Goal: Complete application form

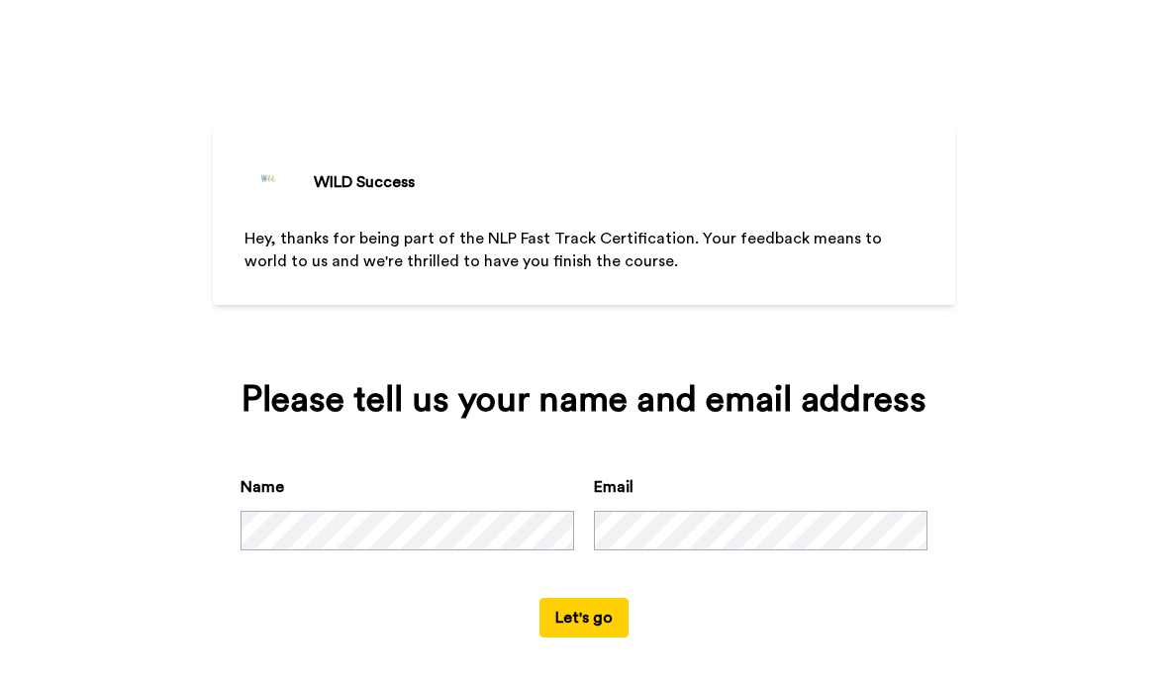
scroll to position [46, 0]
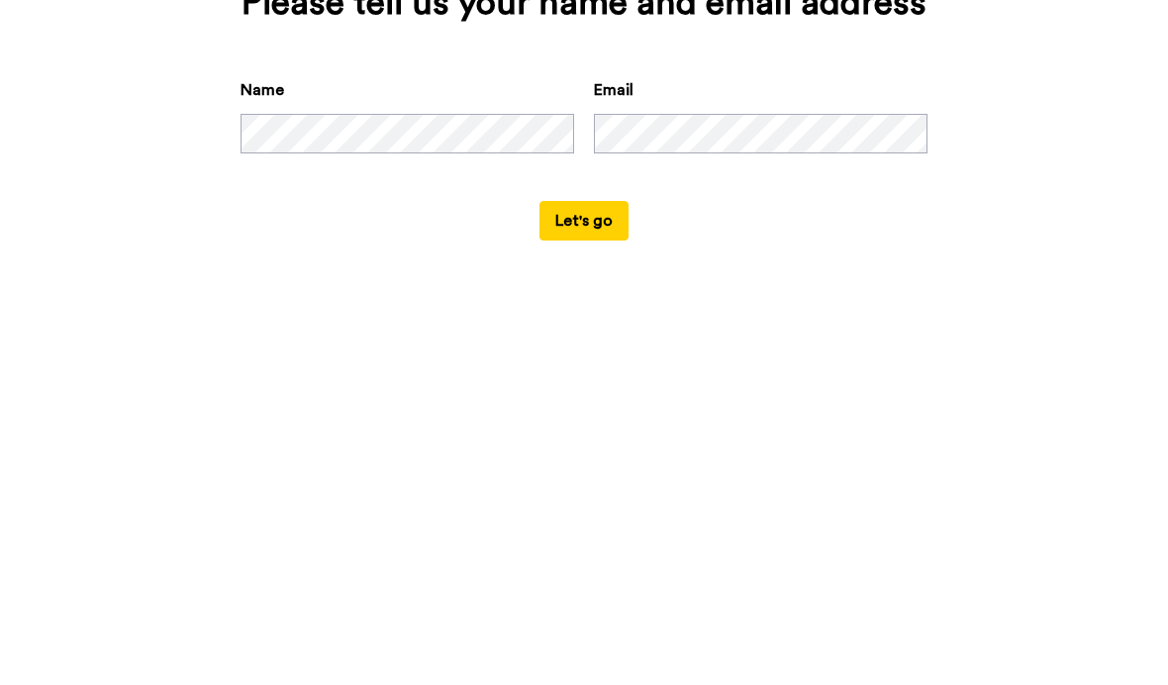
click at [582, 590] on button "Let's go" at bounding box center [583, 610] width 89 height 40
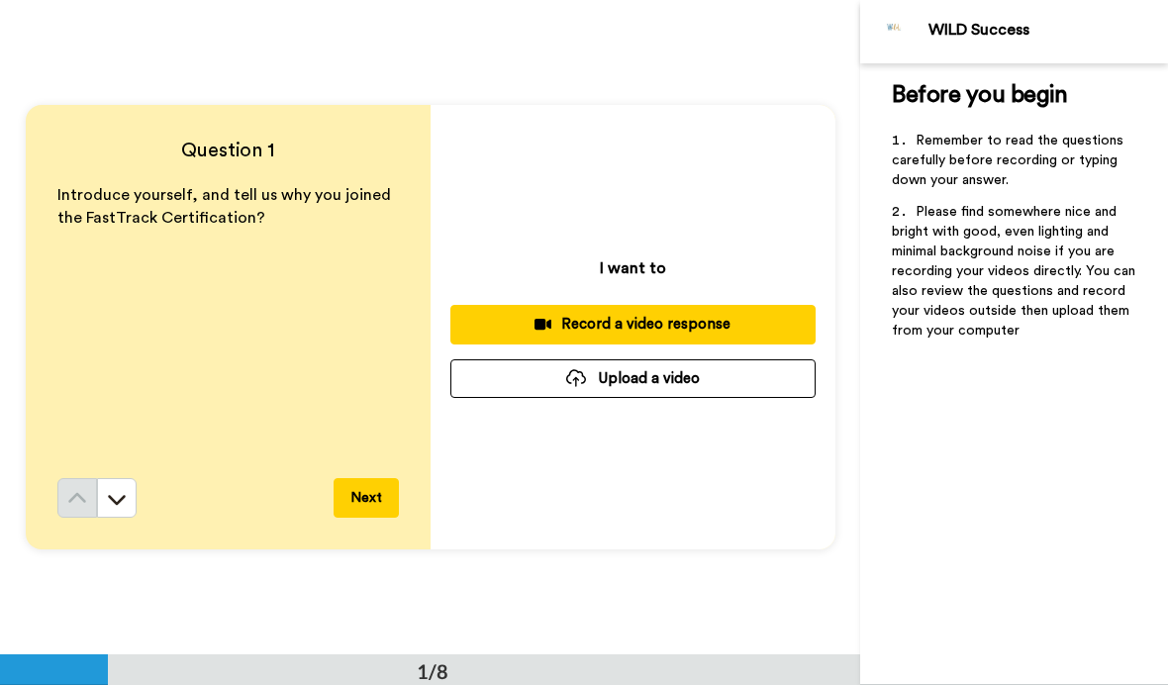
click at [705, 336] on button "Record a video response" at bounding box center [632, 324] width 365 height 39
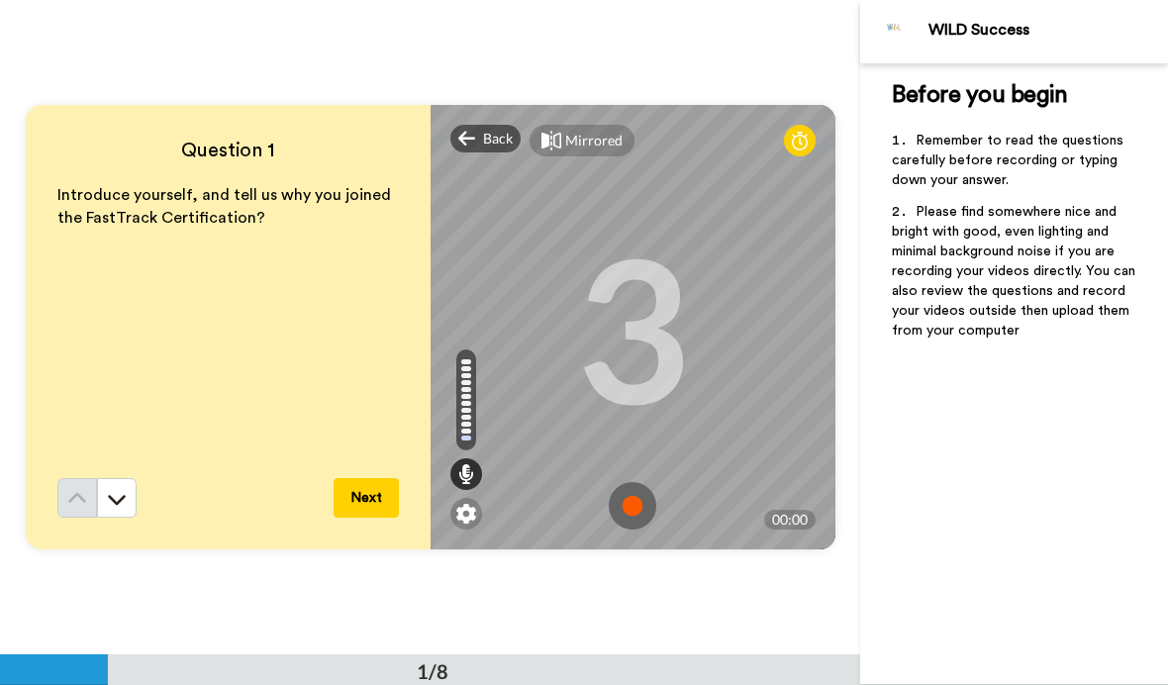
click at [643, 511] on img at bounding box center [633, 506] width 48 height 48
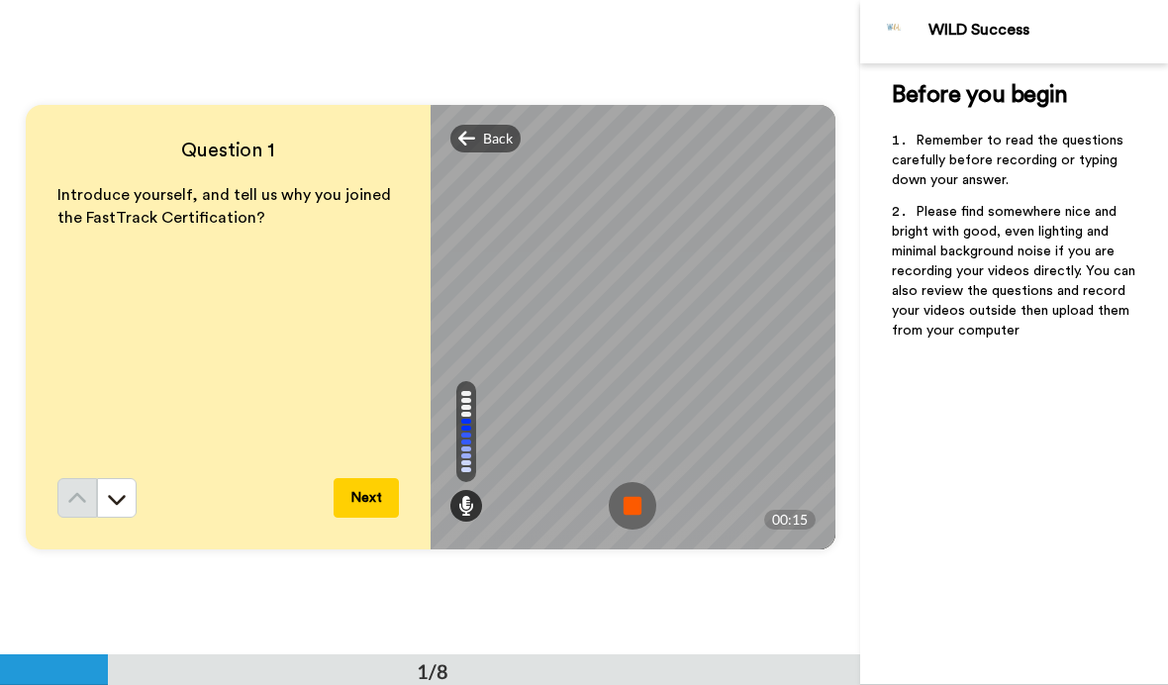
click at [642, 495] on img at bounding box center [633, 506] width 48 height 48
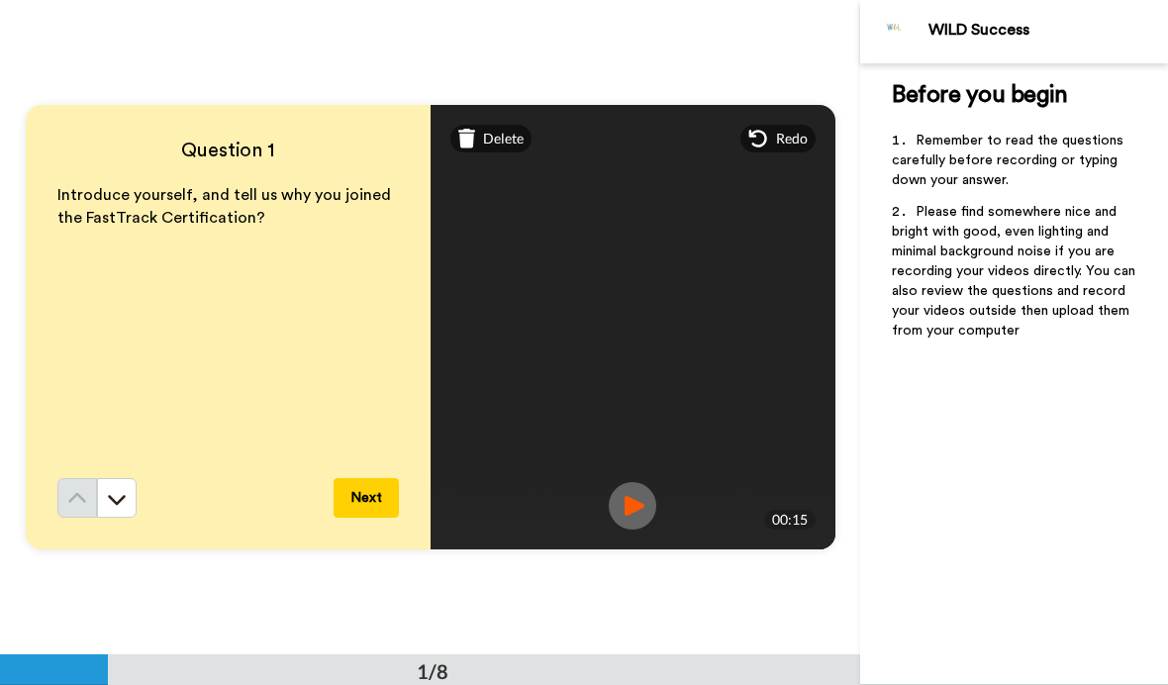
click at [356, 505] on button "Next" at bounding box center [366, 498] width 65 height 40
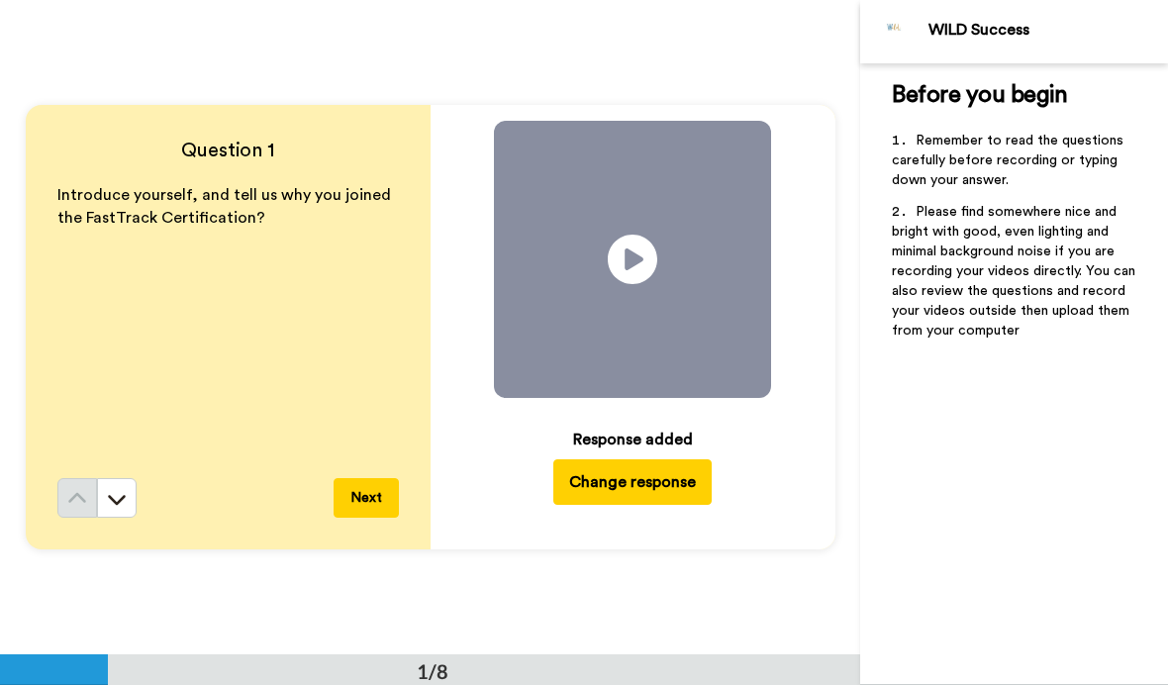
scroll to position [655, 0]
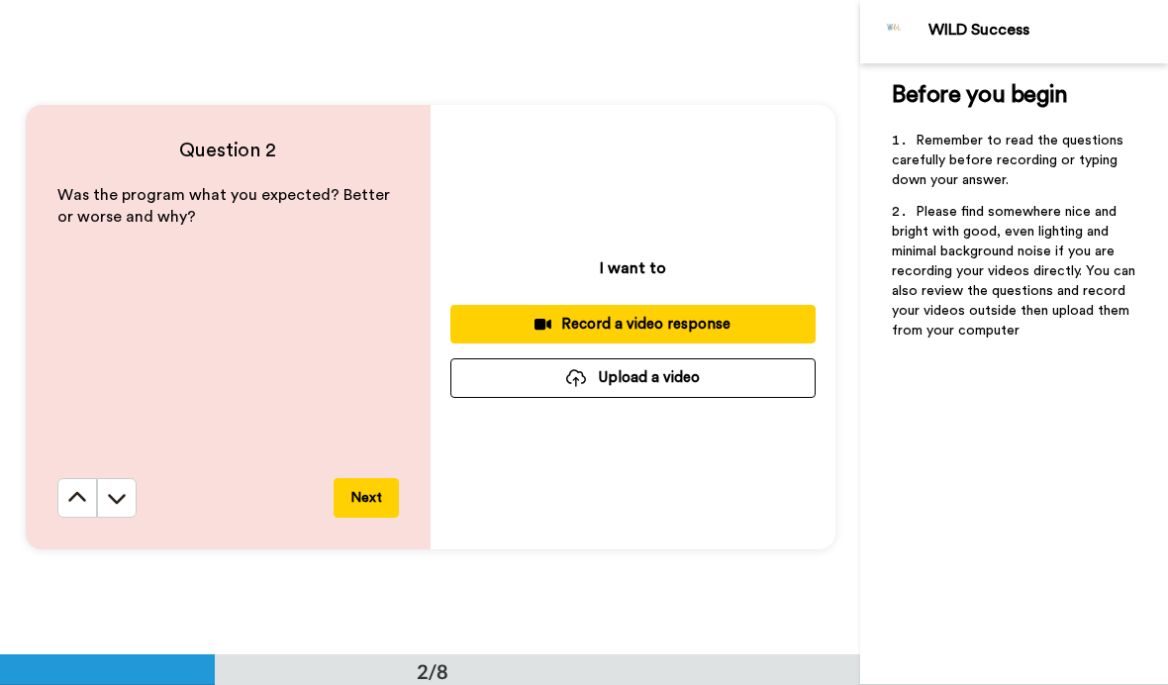
click at [702, 332] on div "Record a video response" at bounding box center [633, 324] width 334 height 21
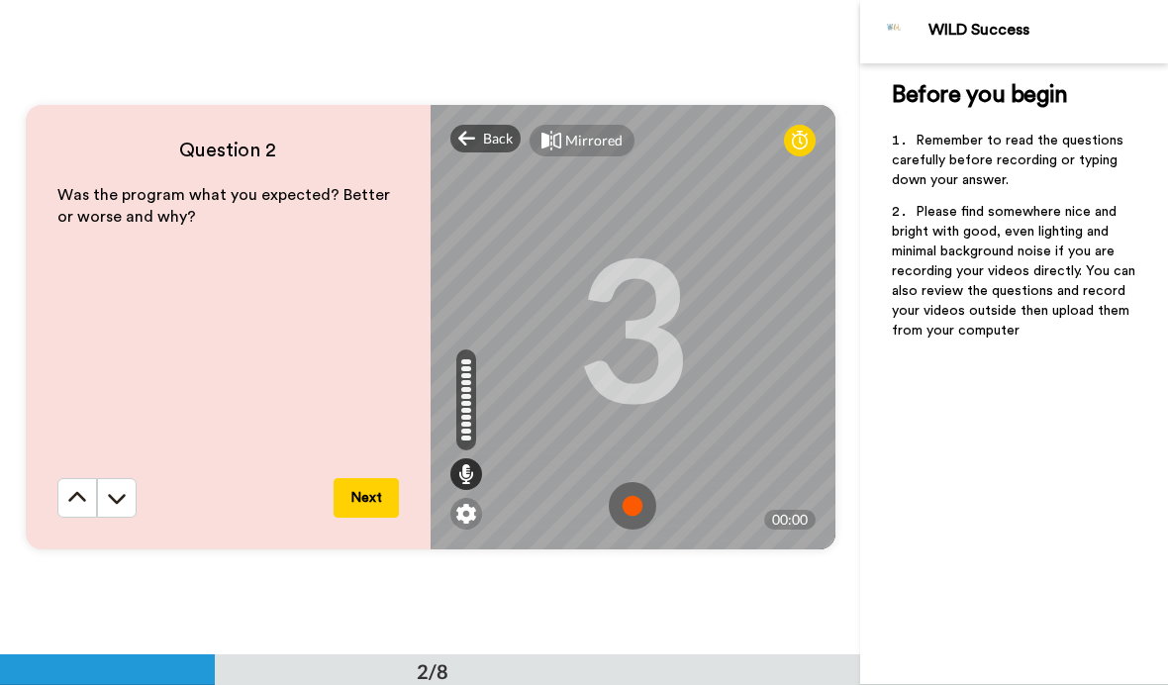
click at [639, 502] on img at bounding box center [633, 506] width 48 height 48
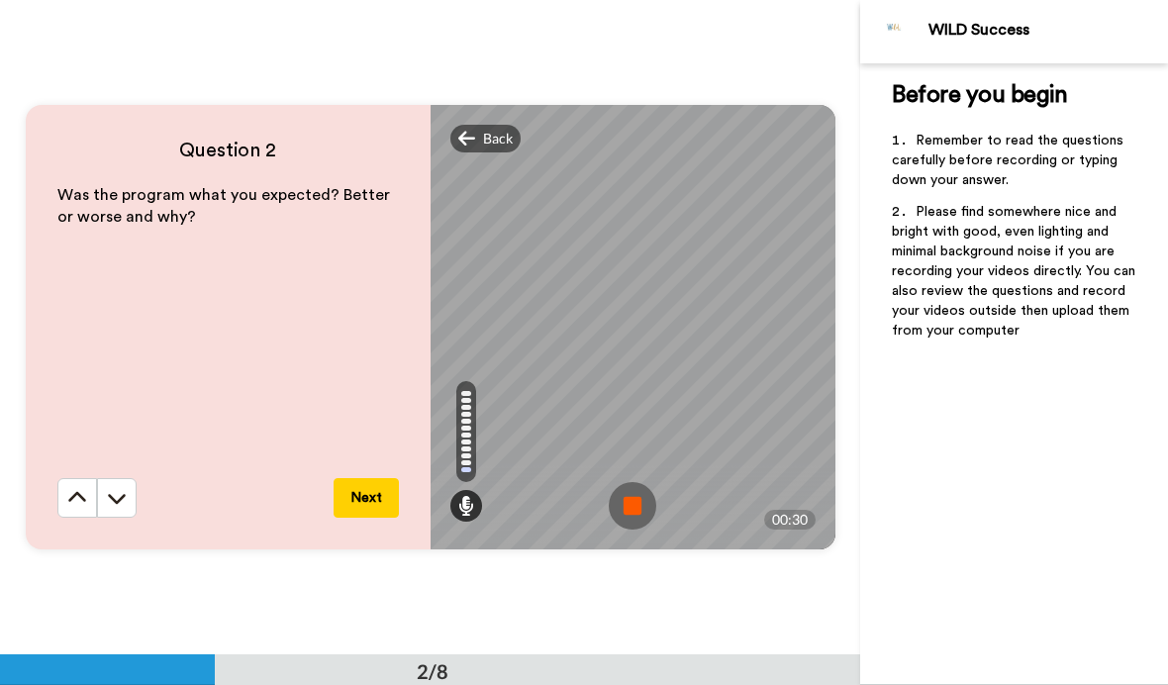
click at [635, 496] on img at bounding box center [633, 506] width 48 height 48
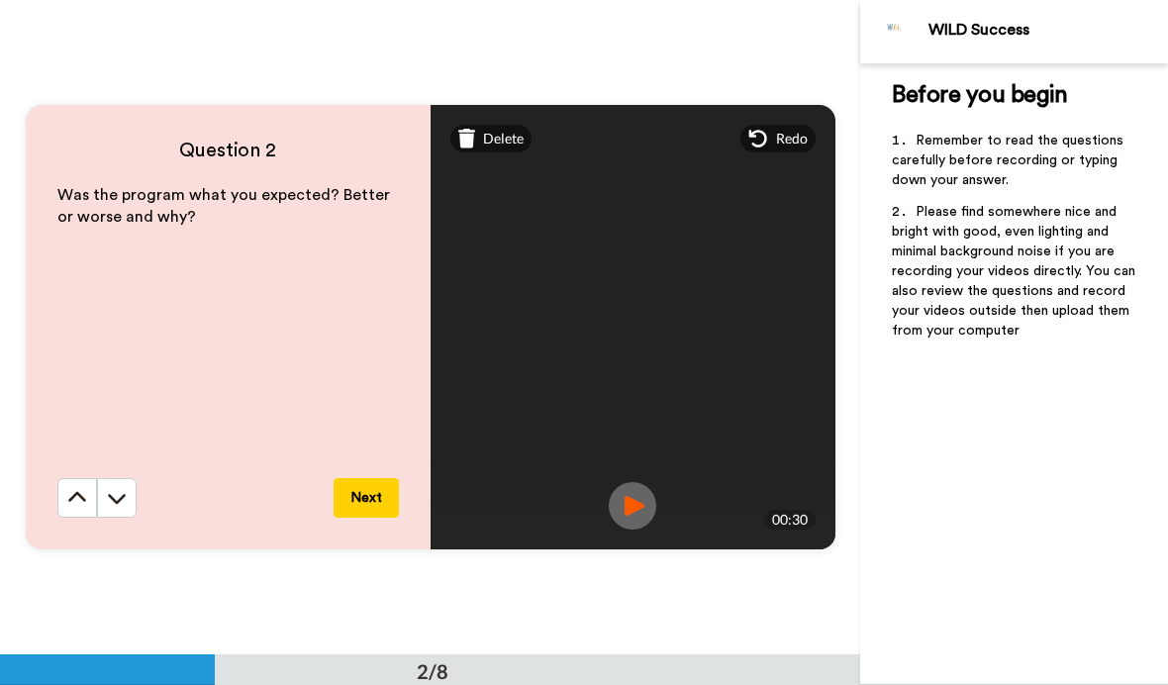
click at [797, 136] on span "Redo" at bounding box center [792, 139] width 32 height 20
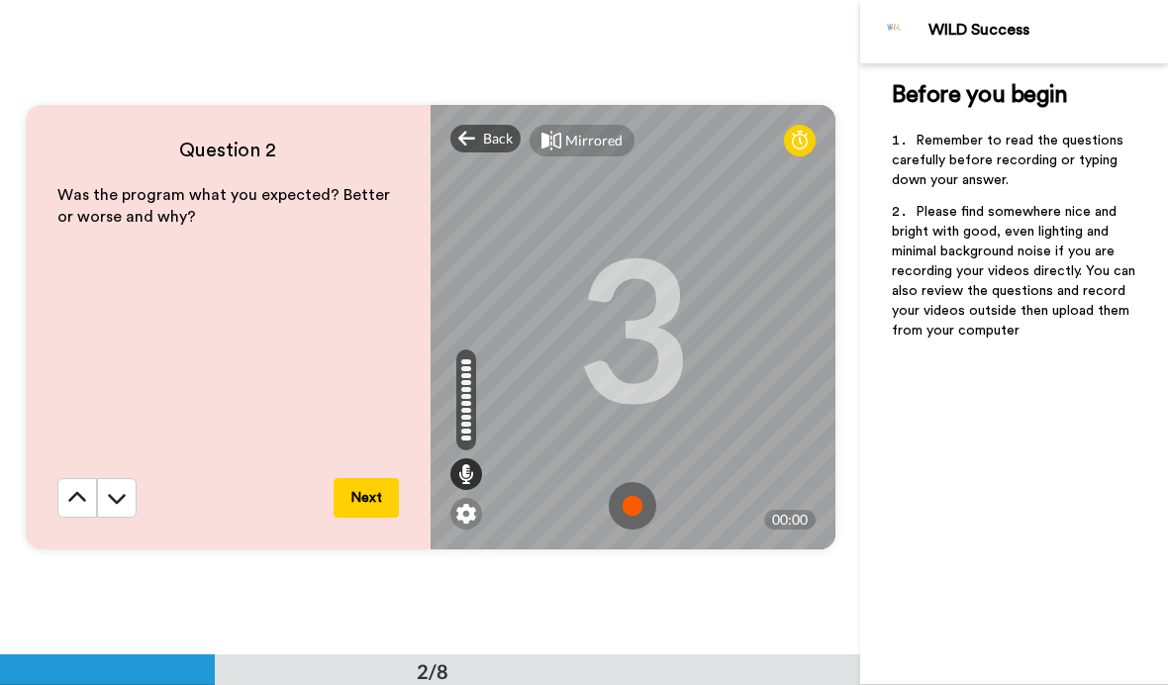
click at [635, 506] on img at bounding box center [633, 506] width 48 height 48
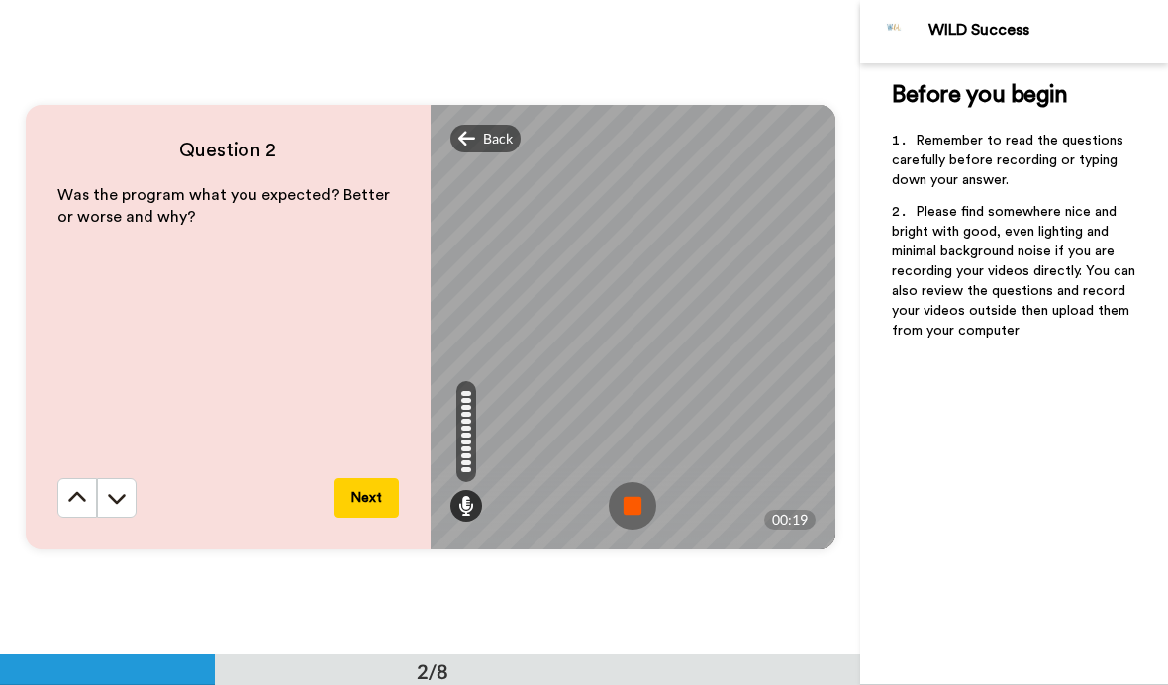
click at [648, 504] on img at bounding box center [633, 506] width 48 height 48
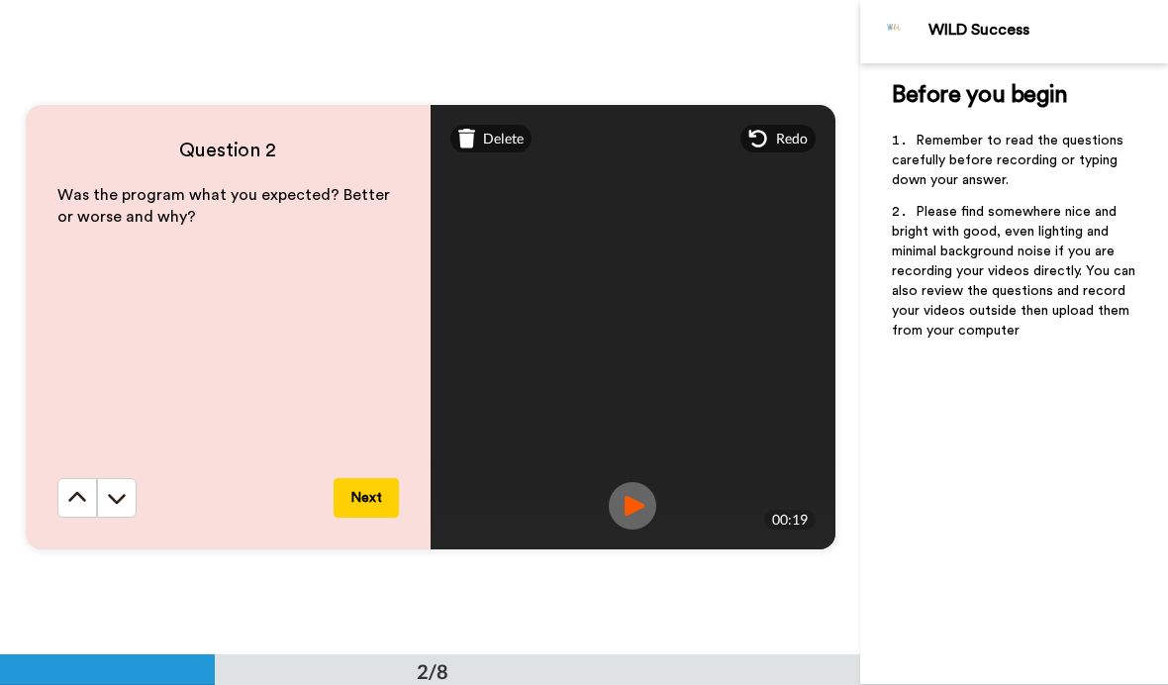
click at [374, 498] on button "Next" at bounding box center [366, 498] width 65 height 40
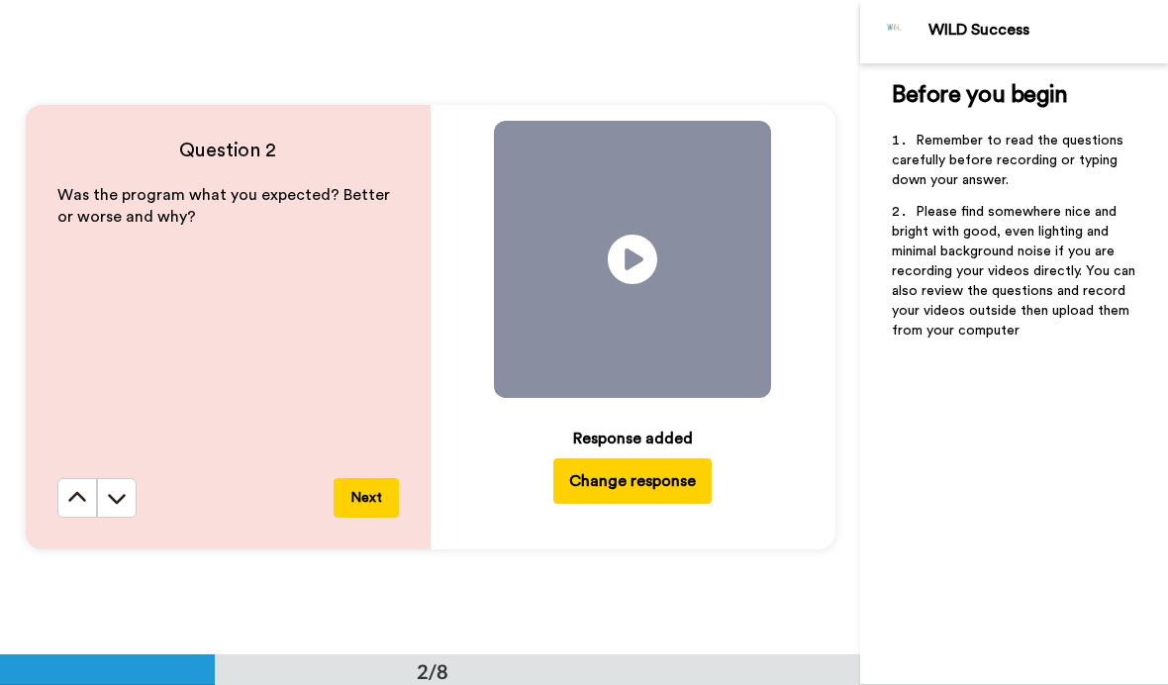
scroll to position [1309, 0]
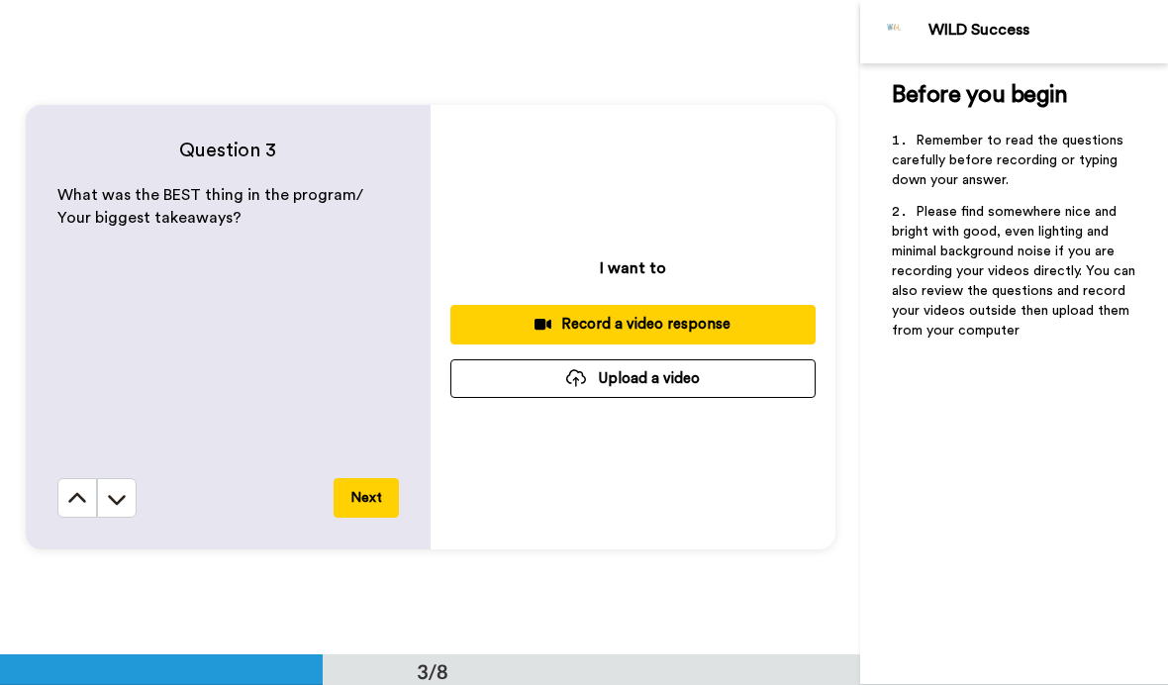
click at [680, 333] on div "Record a video response" at bounding box center [633, 324] width 334 height 21
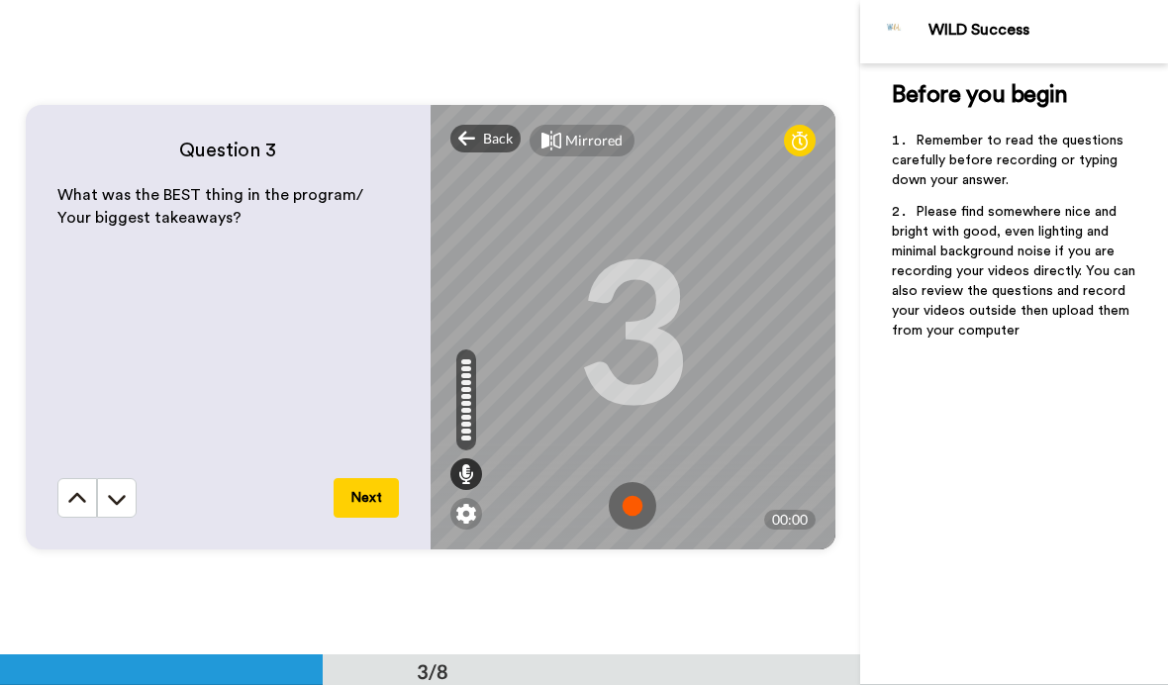
click at [646, 508] on img at bounding box center [633, 506] width 48 height 48
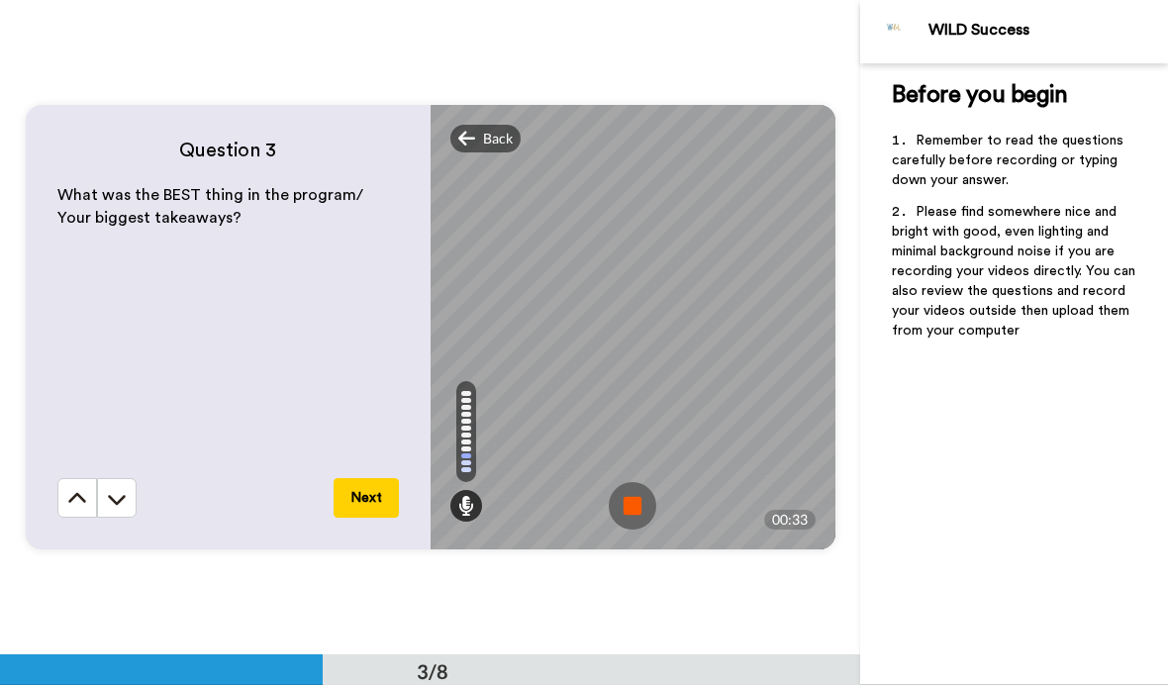
click at [644, 506] on img at bounding box center [633, 506] width 48 height 48
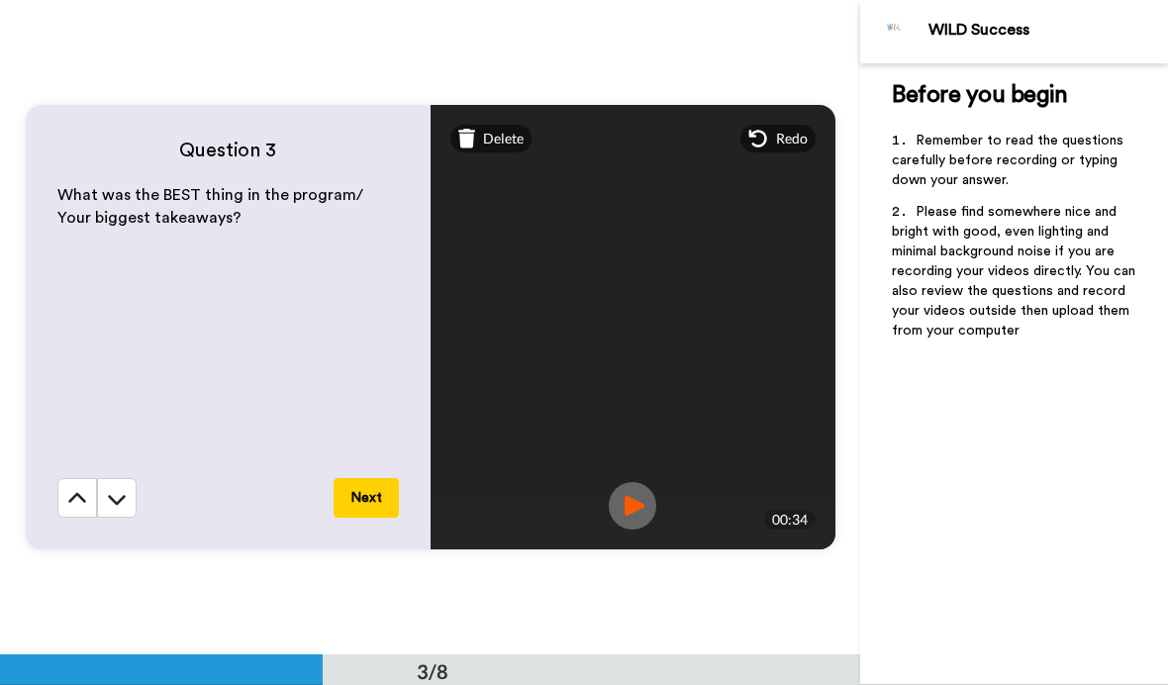
click at [390, 513] on button "Next" at bounding box center [366, 498] width 65 height 40
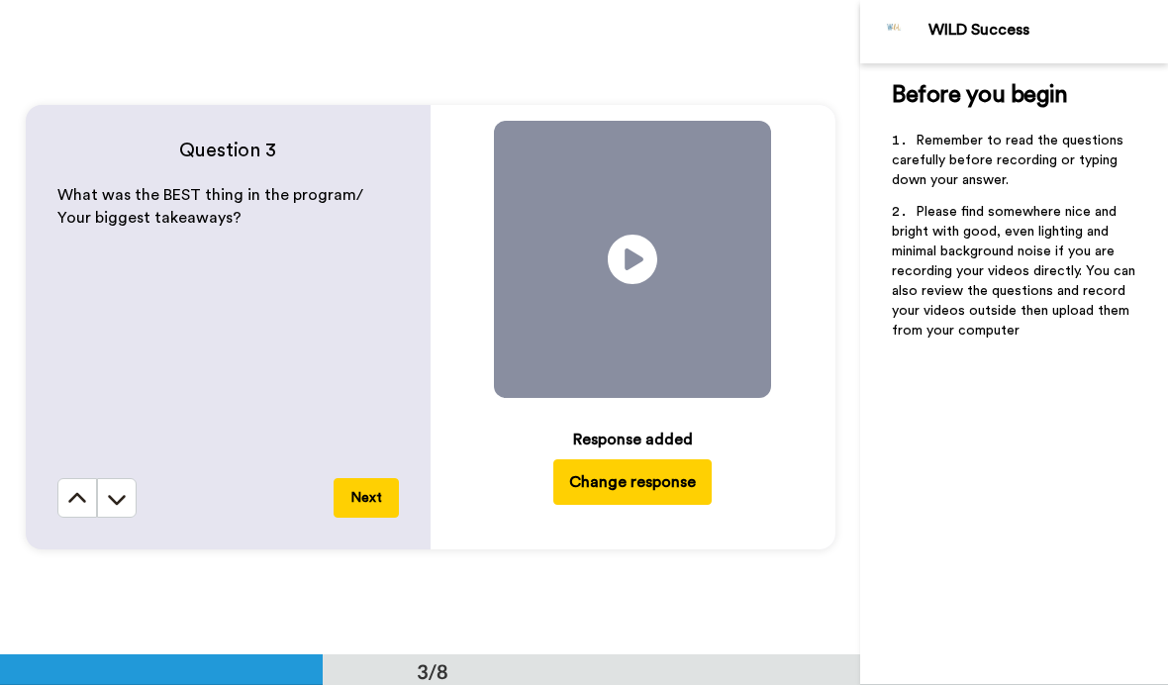
scroll to position [1965, 0]
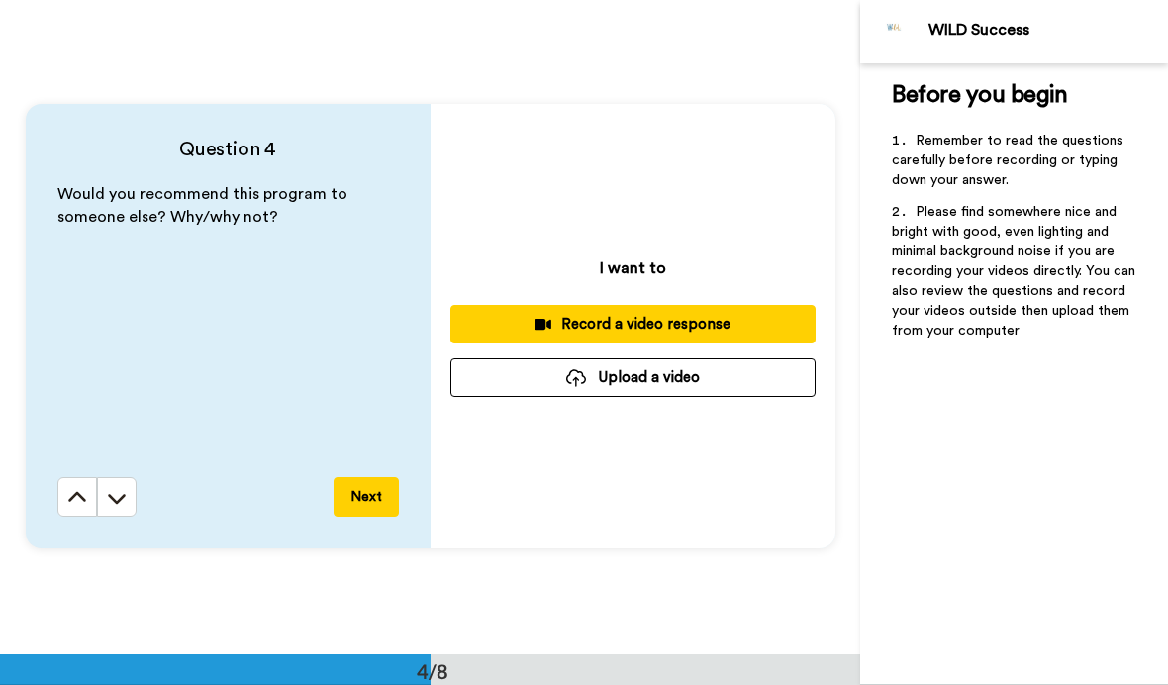
click at [745, 314] on div "Record a video response" at bounding box center [633, 324] width 334 height 21
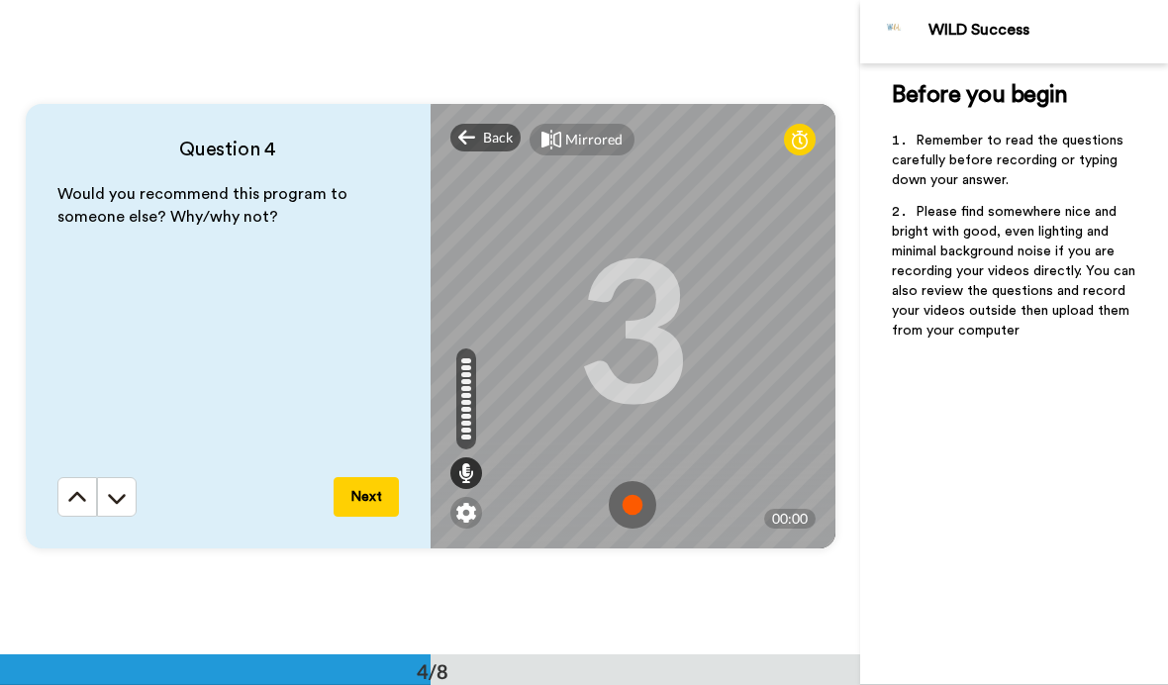
click at [631, 500] on img at bounding box center [633, 505] width 48 height 48
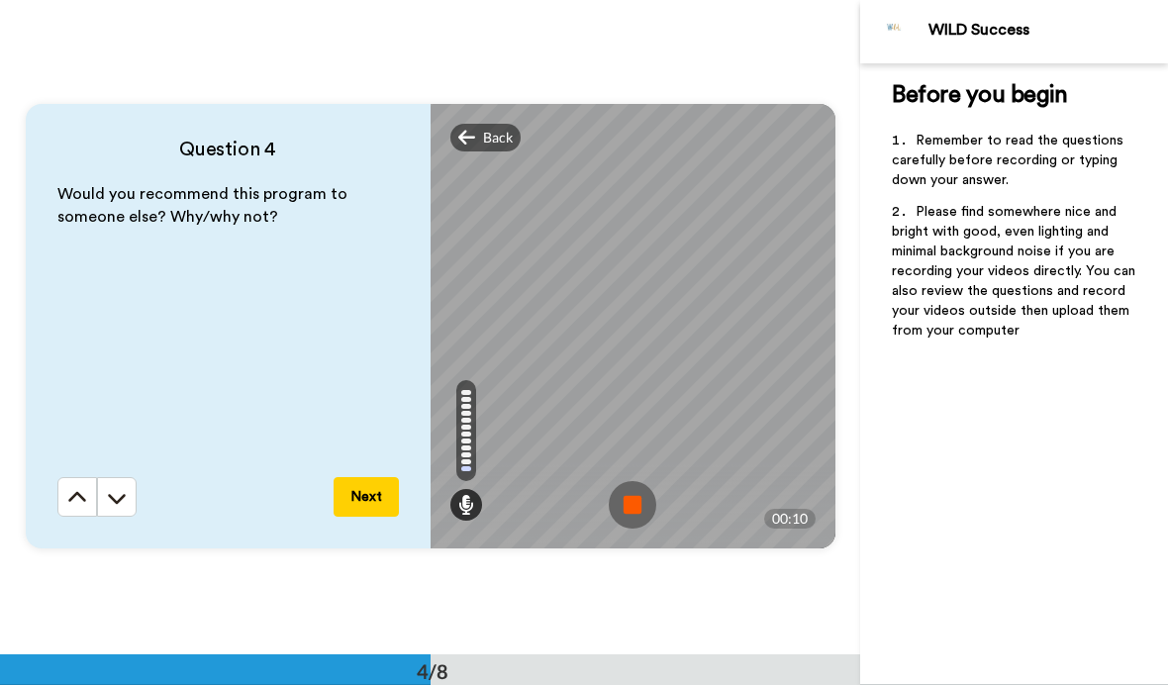
click at [646, 498] on img at bounding box center [633, 505] width 48 height 48
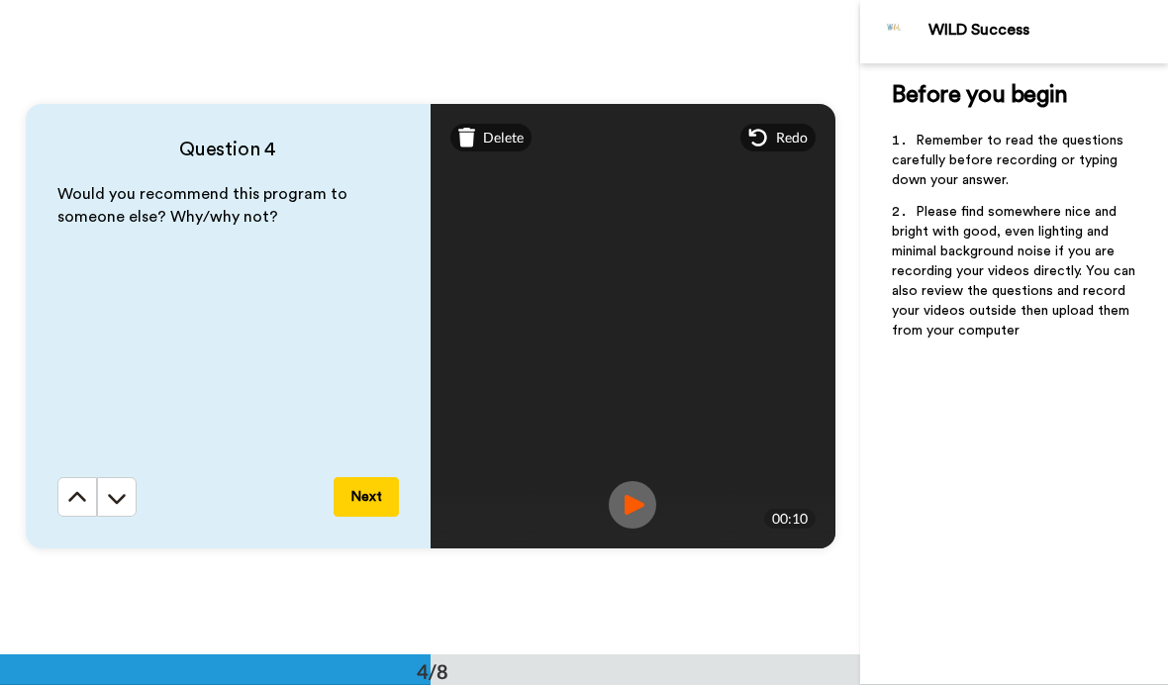
click at [365, 493] on button "Next" at bounding box center [366, 497] width 65 height 40
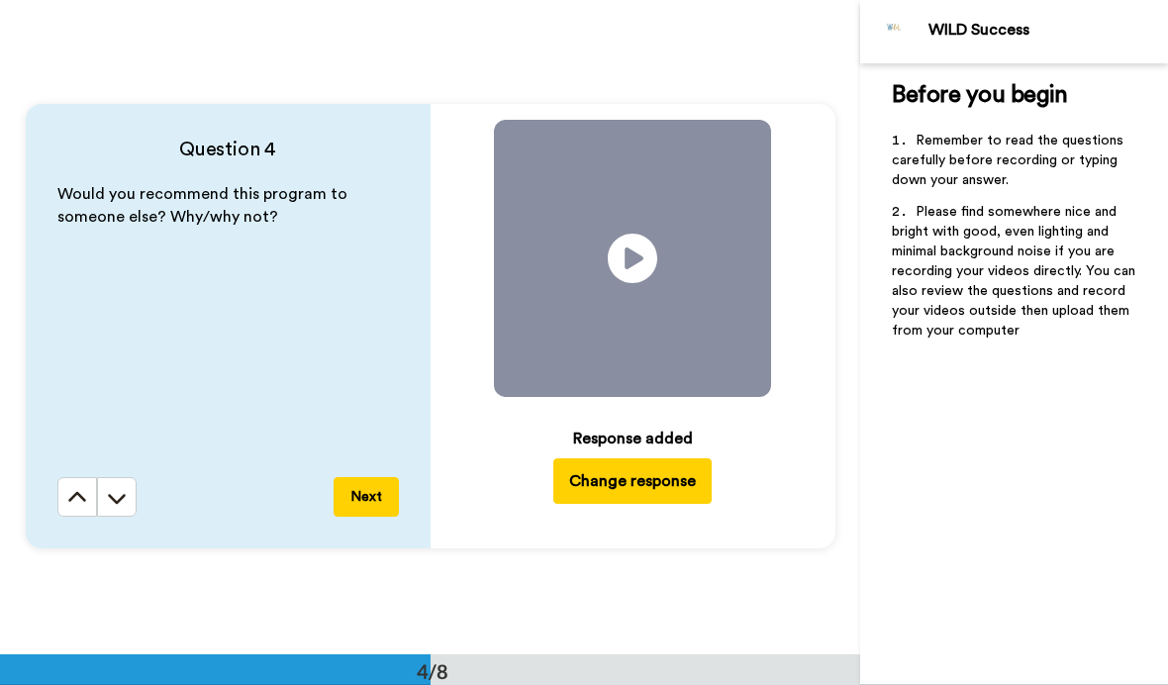
scroll to position [2619, 0]
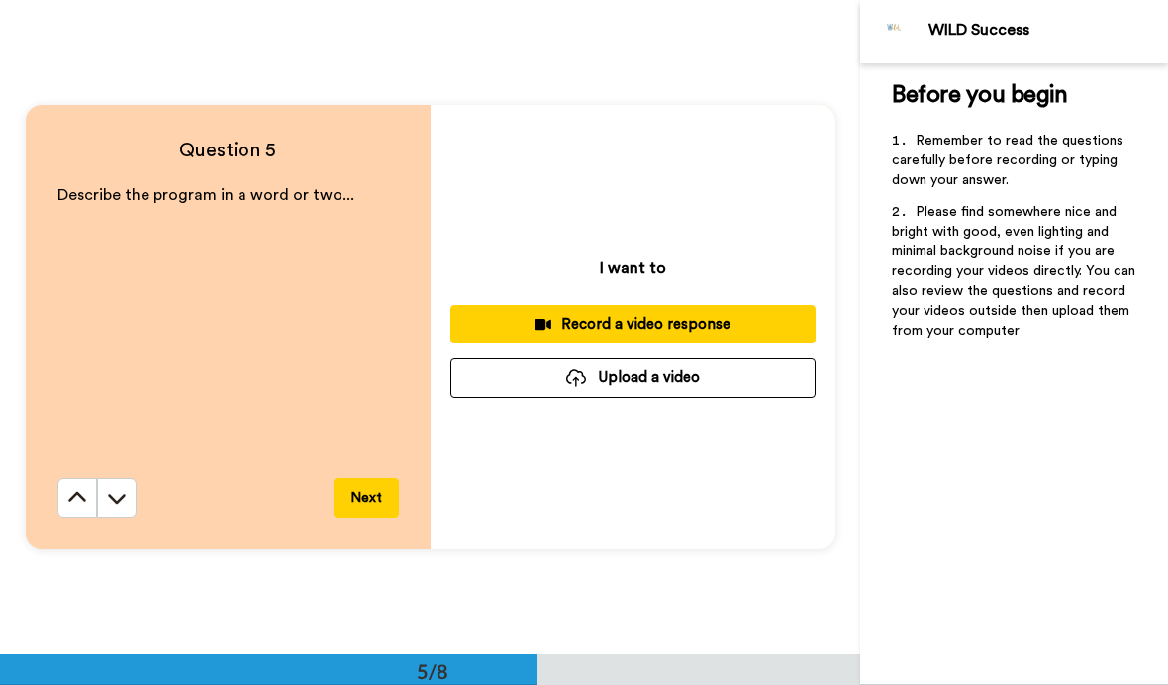
click at [669, 320] on div "Record a video response" at bounding box center [633, 324] width 334 height 21
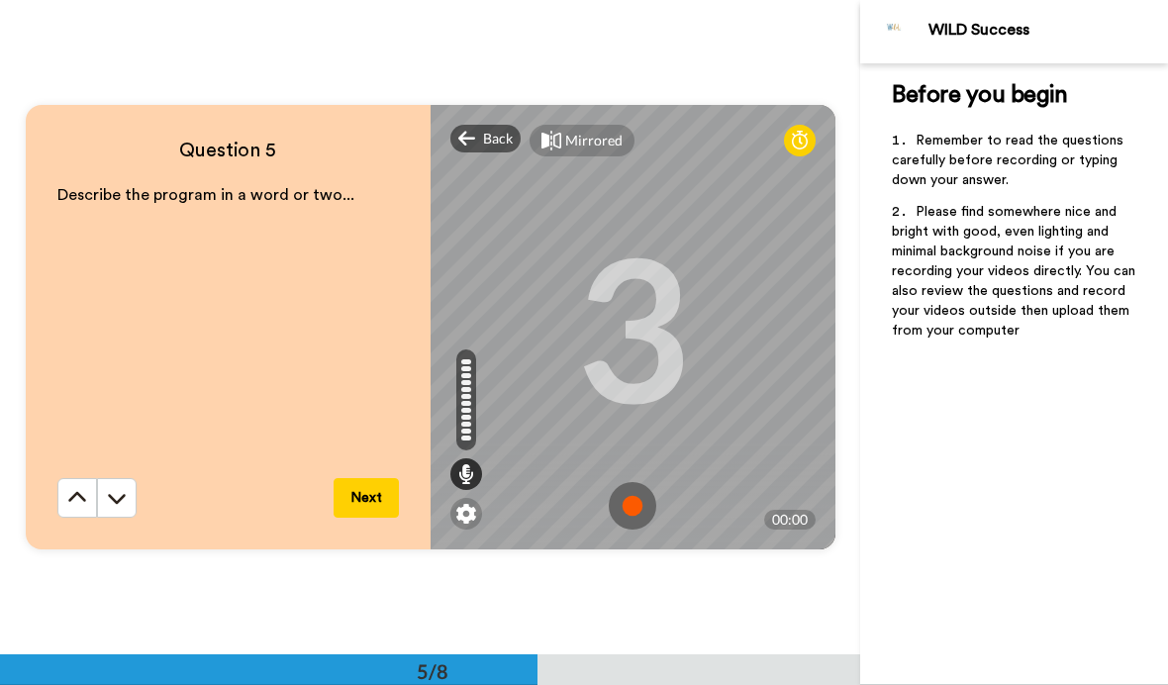
click at [641, 507] on img at bounding box center [633, 506] width 48 height 48
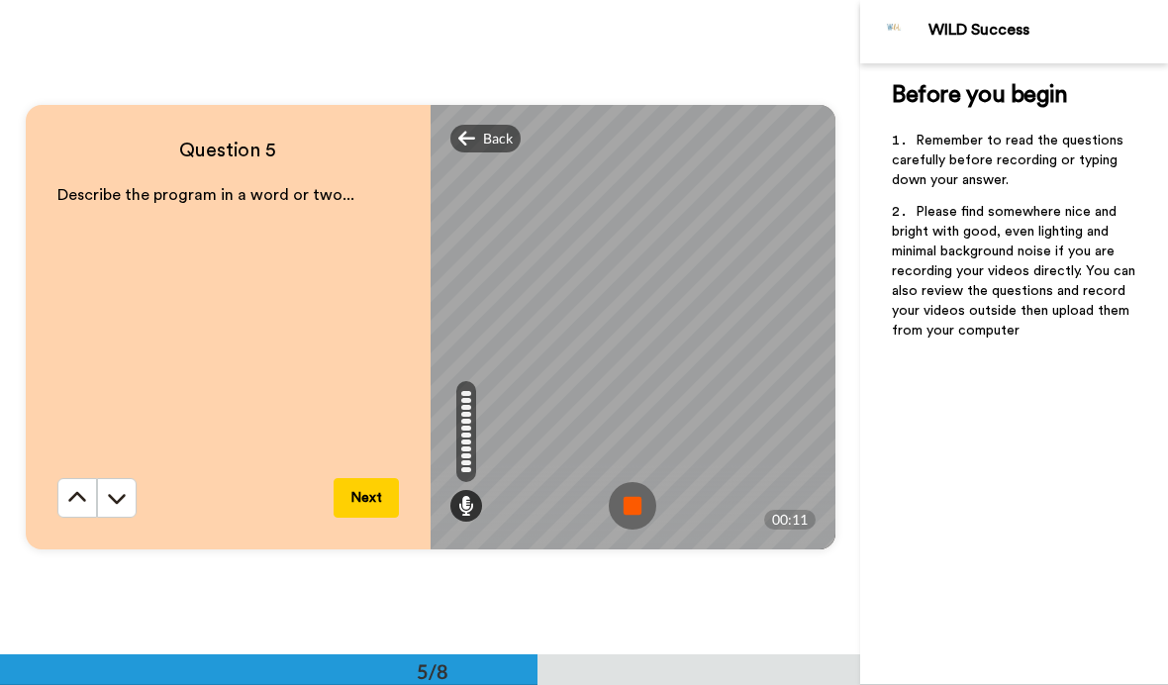
click at [644, 501] on img at bounding box center [633, 506] width 48 height 48
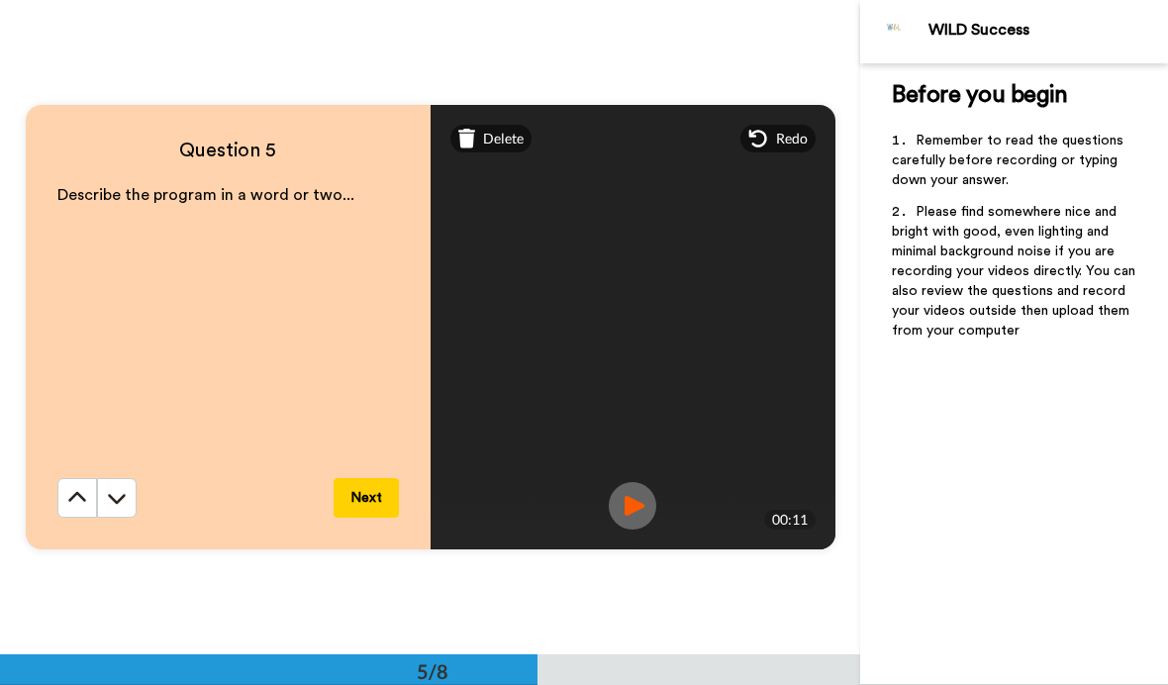
click at [363, 502] on button "Next" at bounding box center [366, 498] width 65 height 40
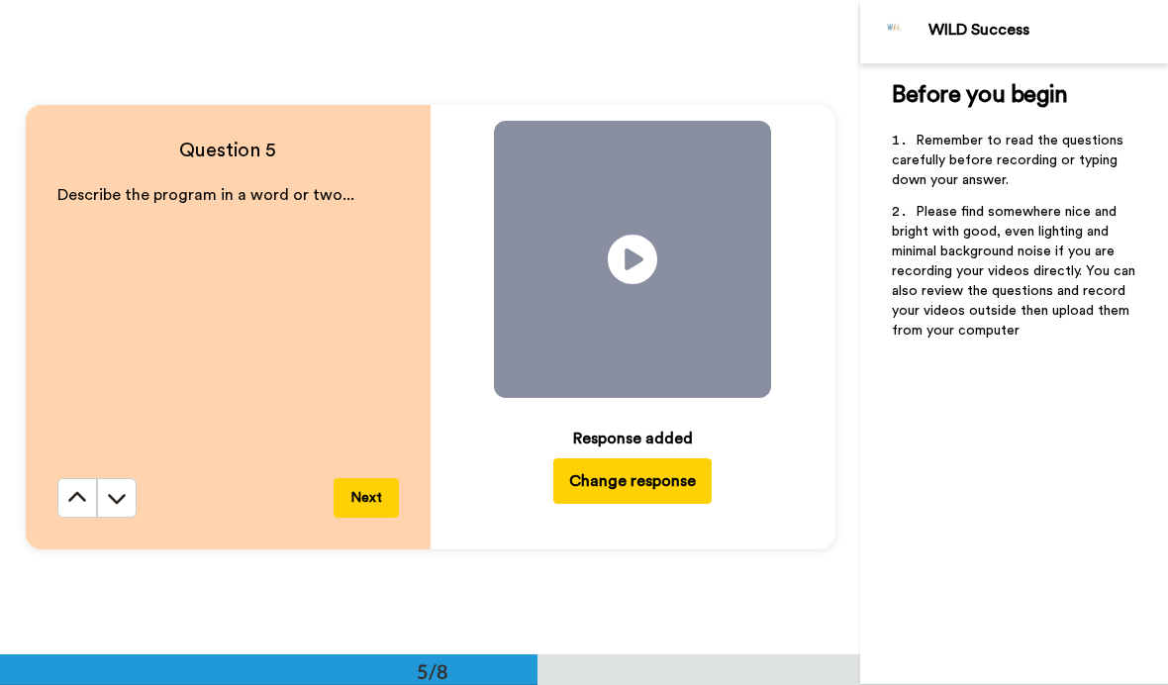
scroll to position [3274, 0]
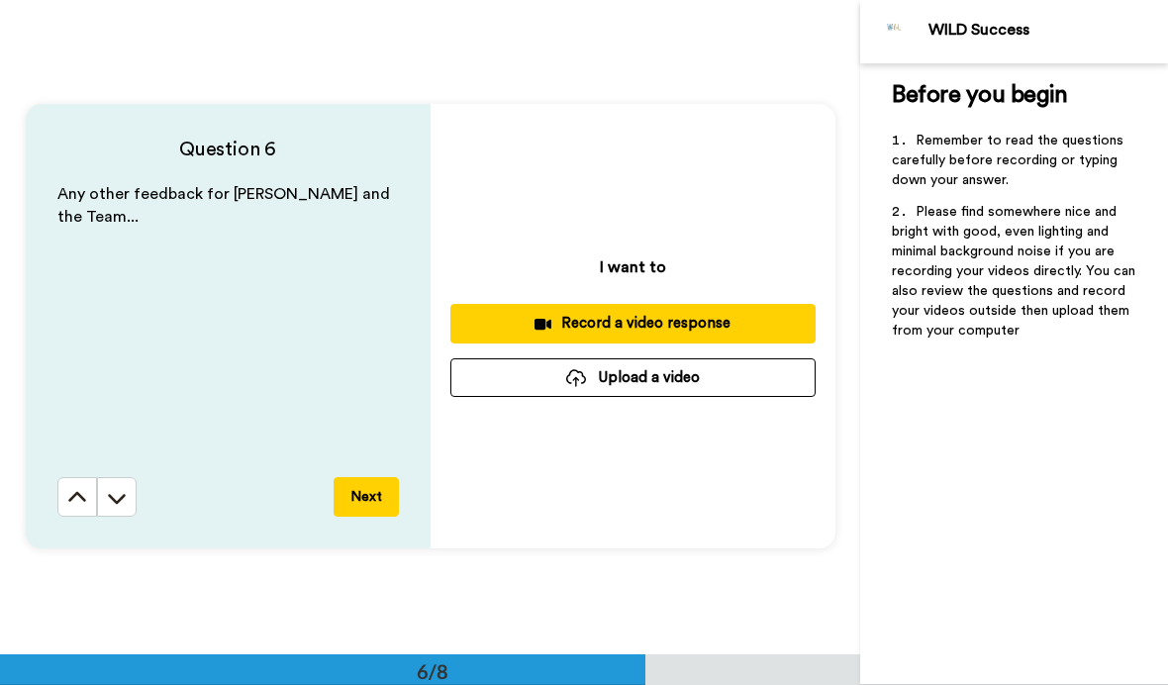
click at [387, 495] on button "Next" at bounding box center [366, 497] width 65 height 40
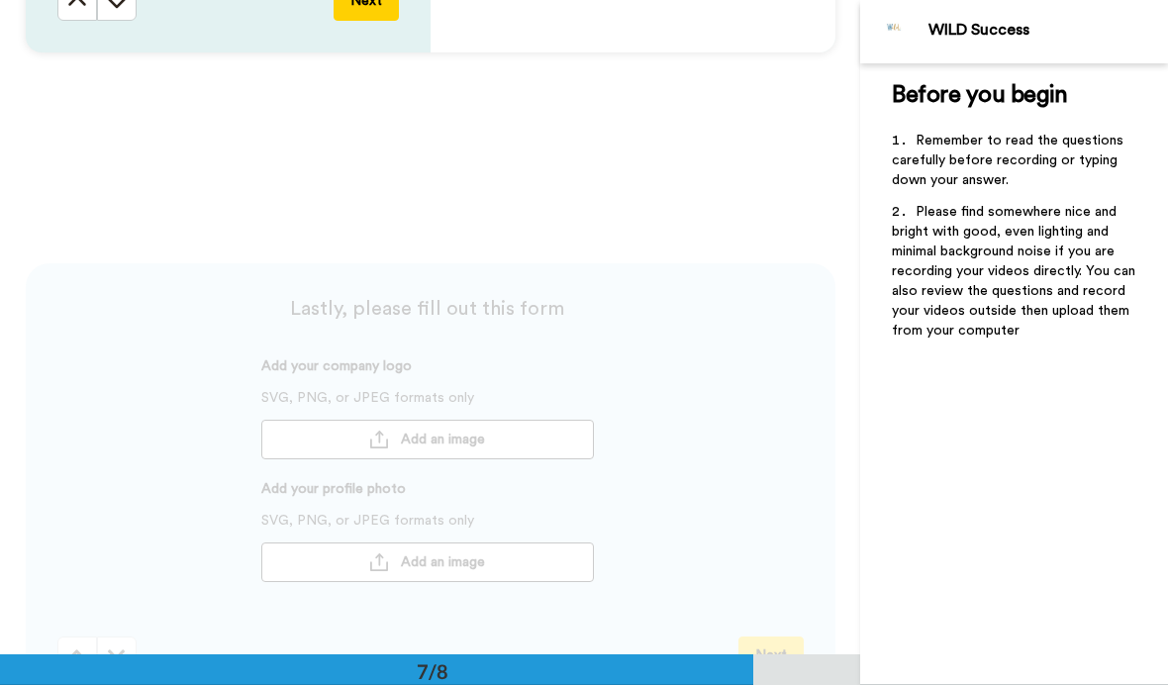
scroll to position [3928, 0]
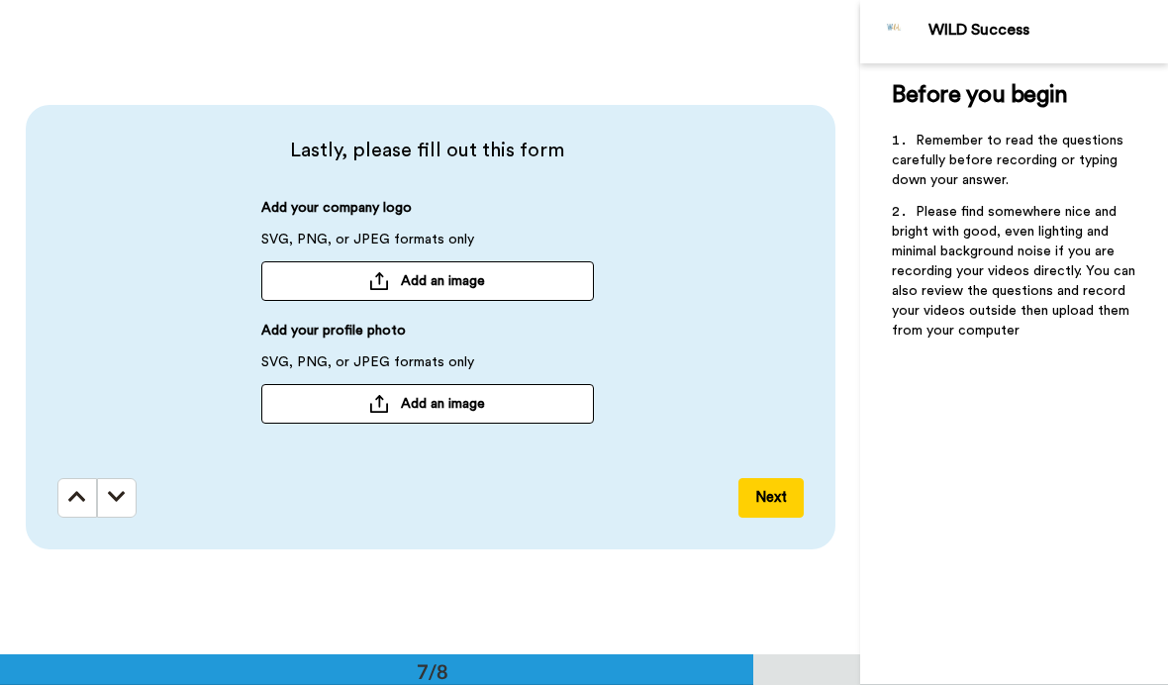
click at [457, 292] on button "Add an image" at bounding box center [427, 281] width 333 height 40
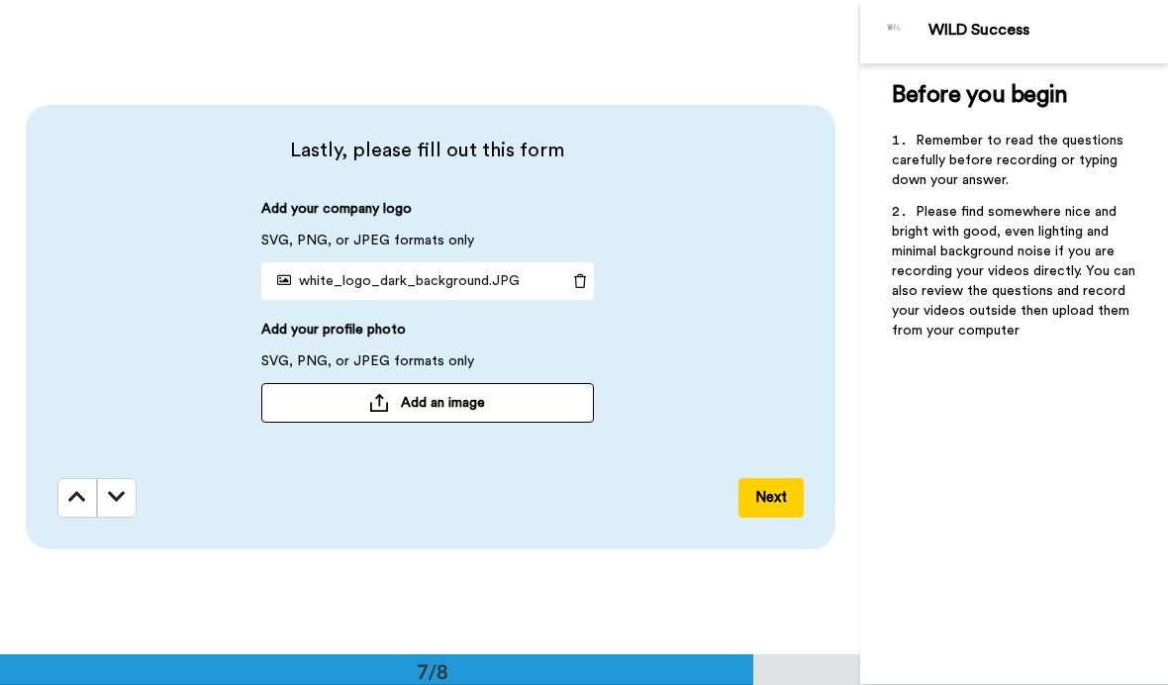
click at [443, 401] on span "Add an image" at bounding box center [443, 403] width 84 height 20
click at [769, 504] on button "Next" at bounding box center [770, 498] width 65 height 40
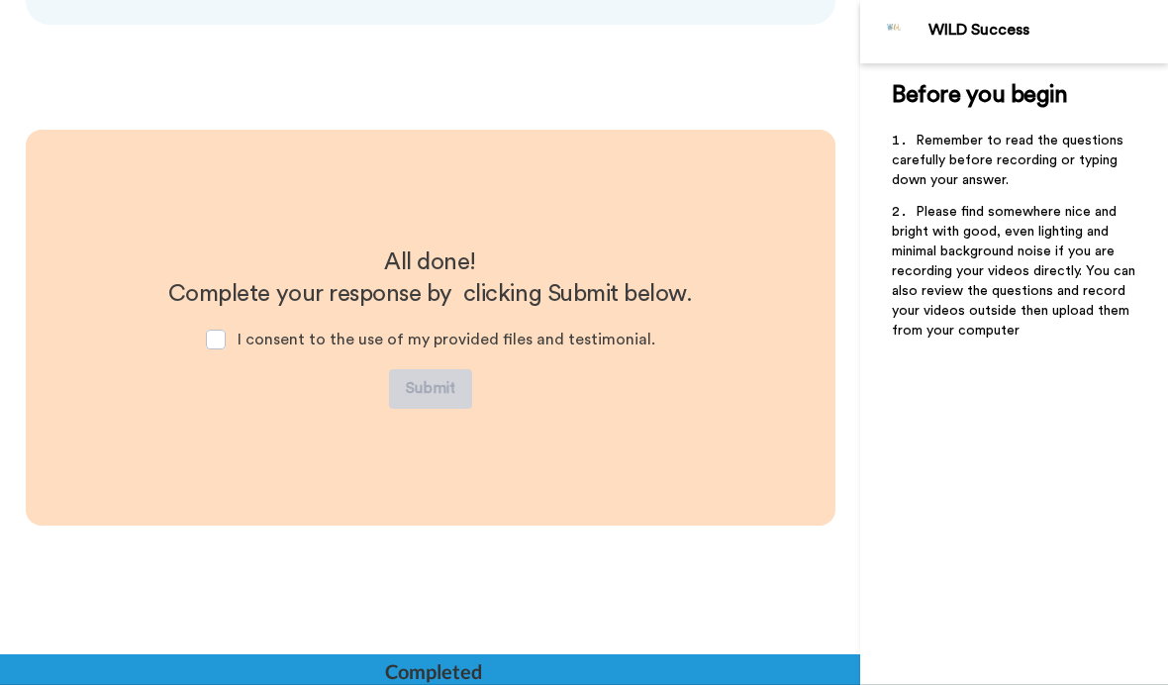
scroll to position [4454, 0]
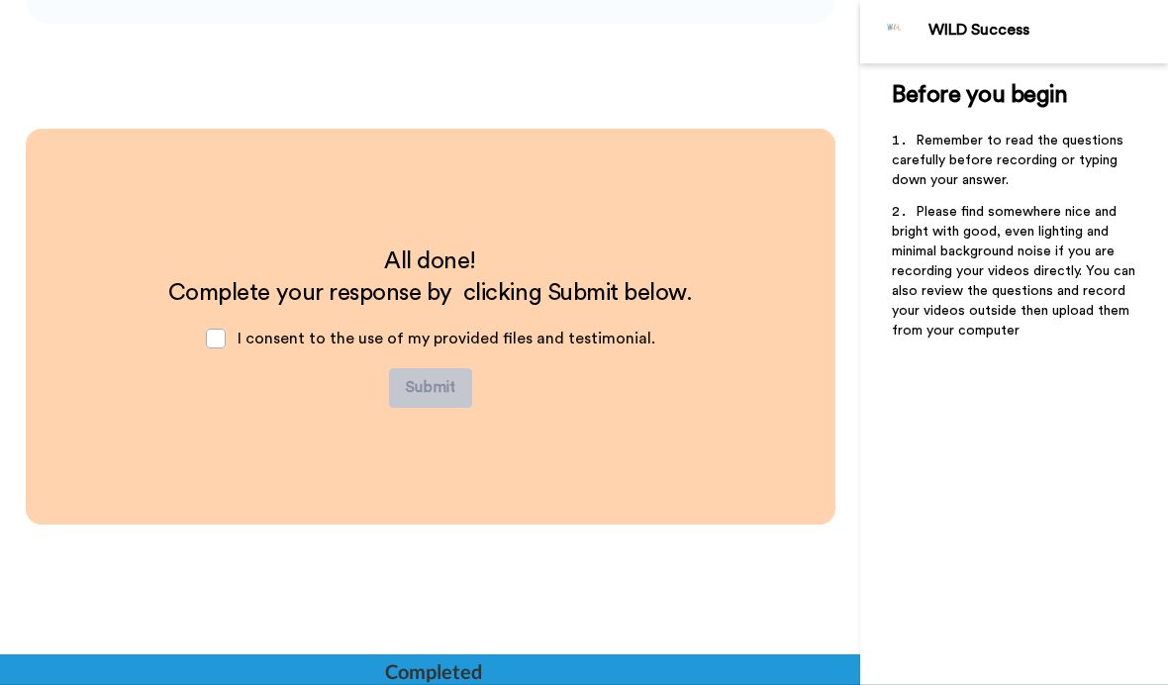
click at [226, 329] on span at bounding box center [216, 339] width 20 height 20
click at [428, 392] on button "Submit" at bounding box center [430, 388] width 83 height 40
